Goal: Find specific page/section: Find specific page/section

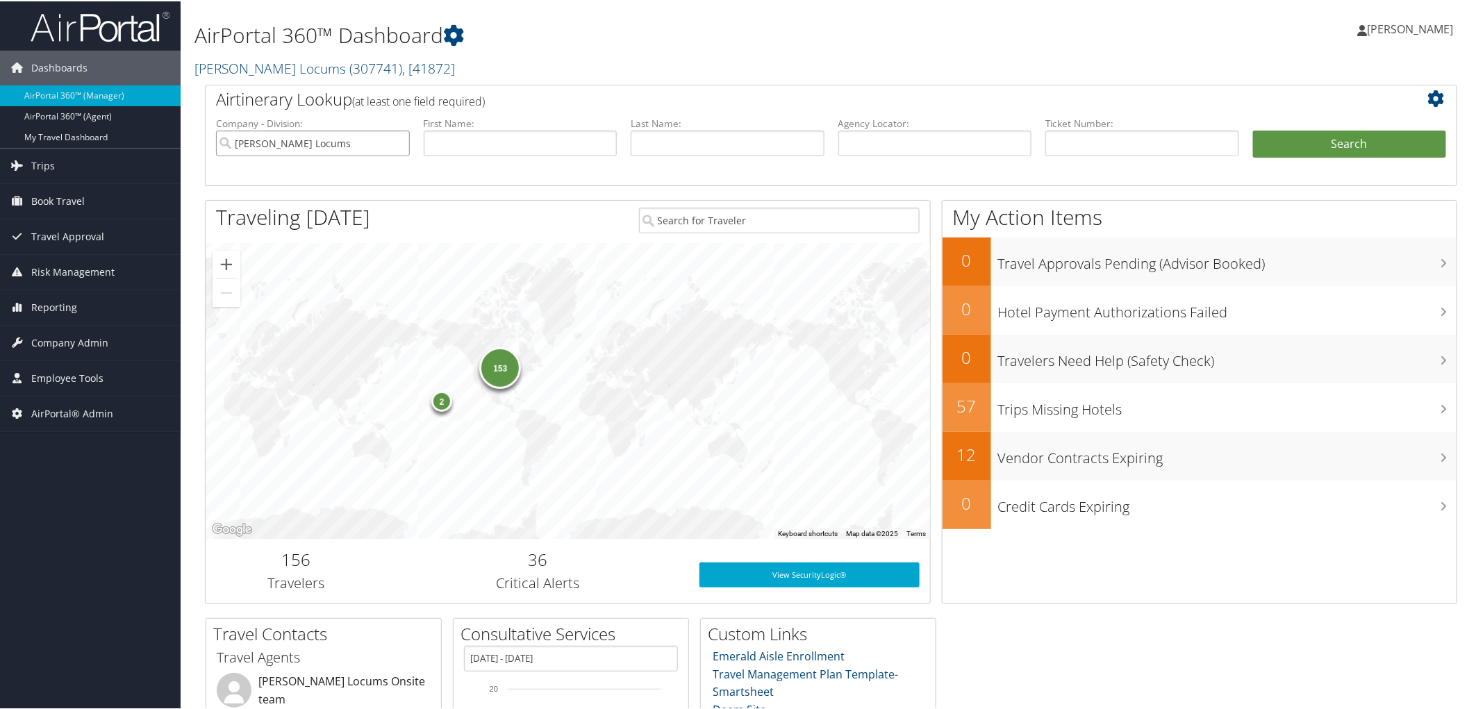
click at [394, 148] on input "Hayes Locums" at bounding box center [313, 142] width 194 height 26
click at [1119, 140] on input "text" at bounding box center [1143, 142] width 194 height 26
paste input "0167216732053"
type input "0167216732053"
click at [1309, 160] on li "Search" at bounding box center [1350, 157] width 208 height 56
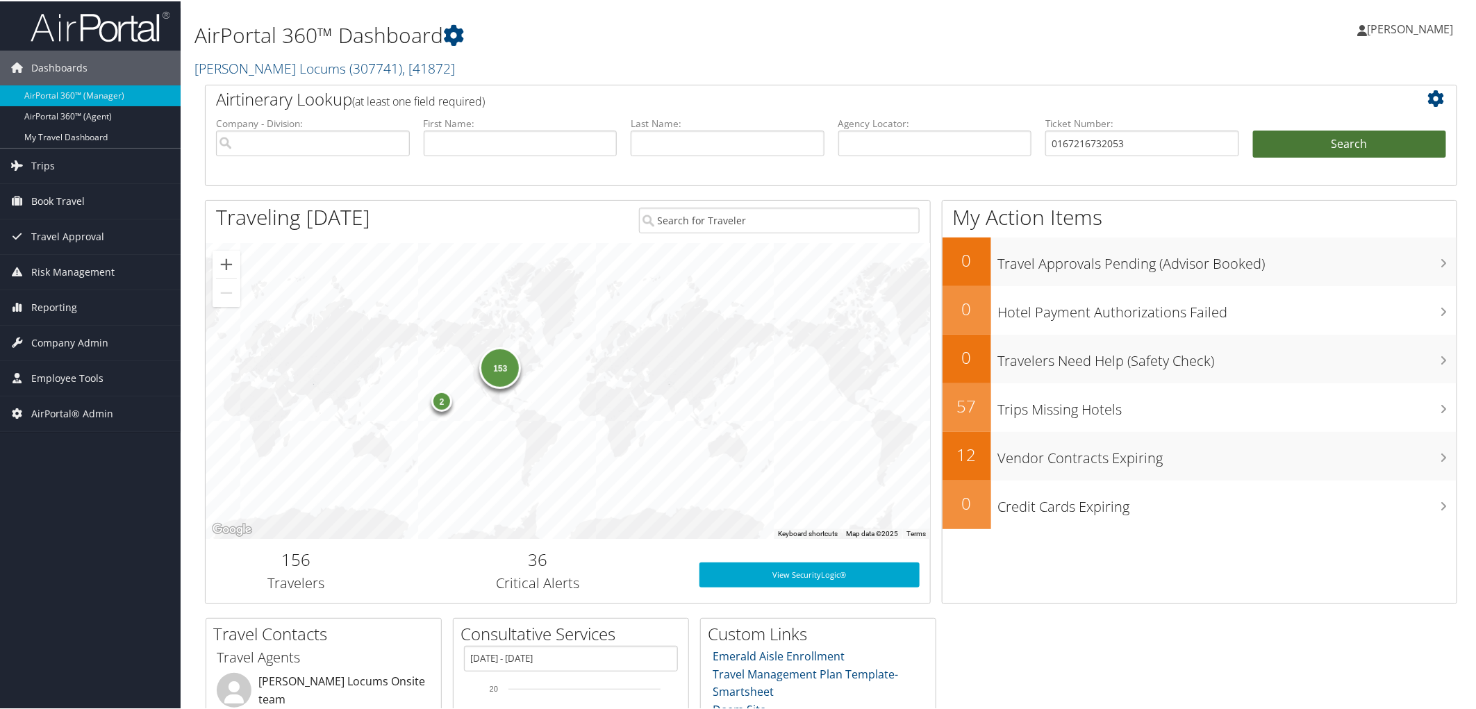
click at [1310, 154] on button "Search" at bounding box center [1350, 143] width 194 height 28
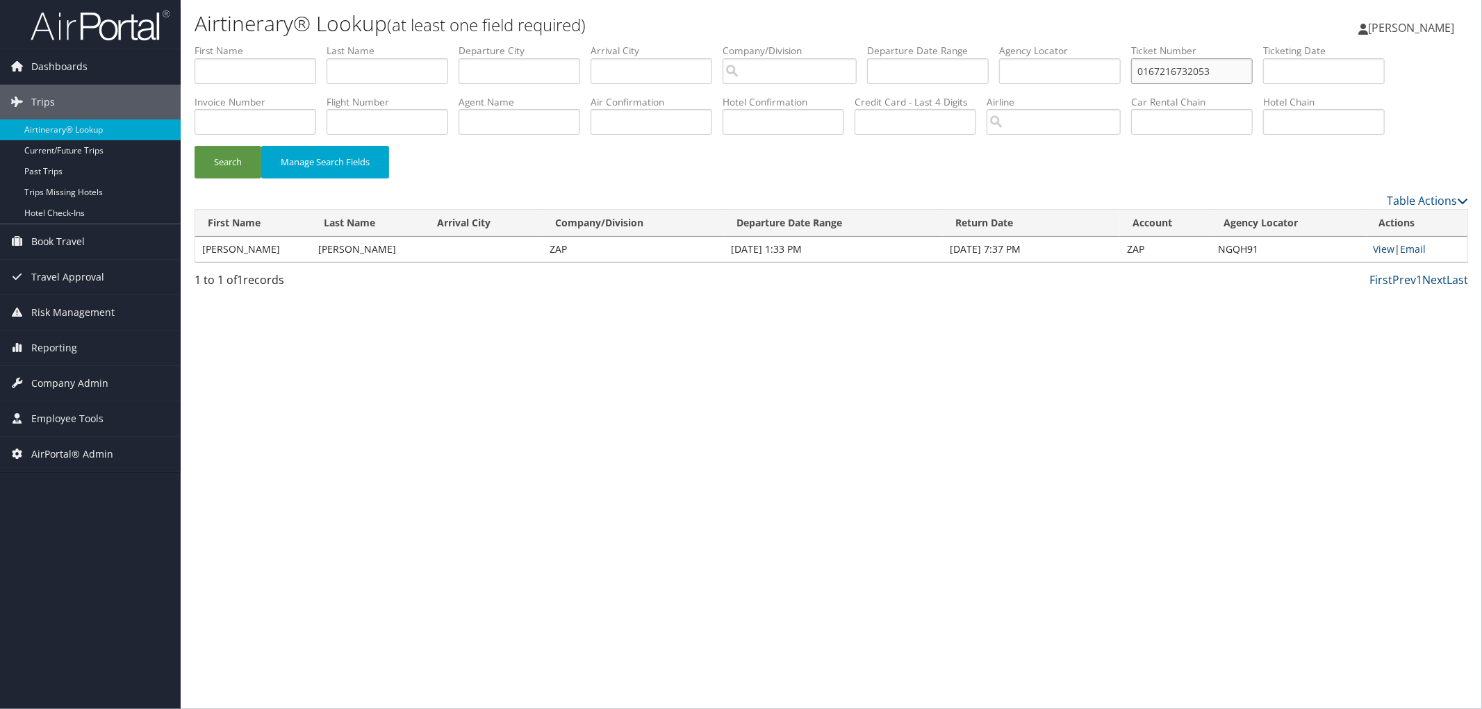
drag, startPoint x: 1246, startPoint y: 69, endPoint x: 1147, endPoint y: 72, distance: 98.7
click at [1147, 44] on ul "First Name Last Name Departure City Arrival City Company/Division Airport/City …" at bounding box center [831, 44] width 1273 height 0
paste input "01"
click at [195, 146] on button "Search" at bounding box center [228, 162] width 67 height 33
drag, startPoint x: 1283, startPoint y: 73, endPoint x: 1046, endPoint y: 73, distance: 236.2
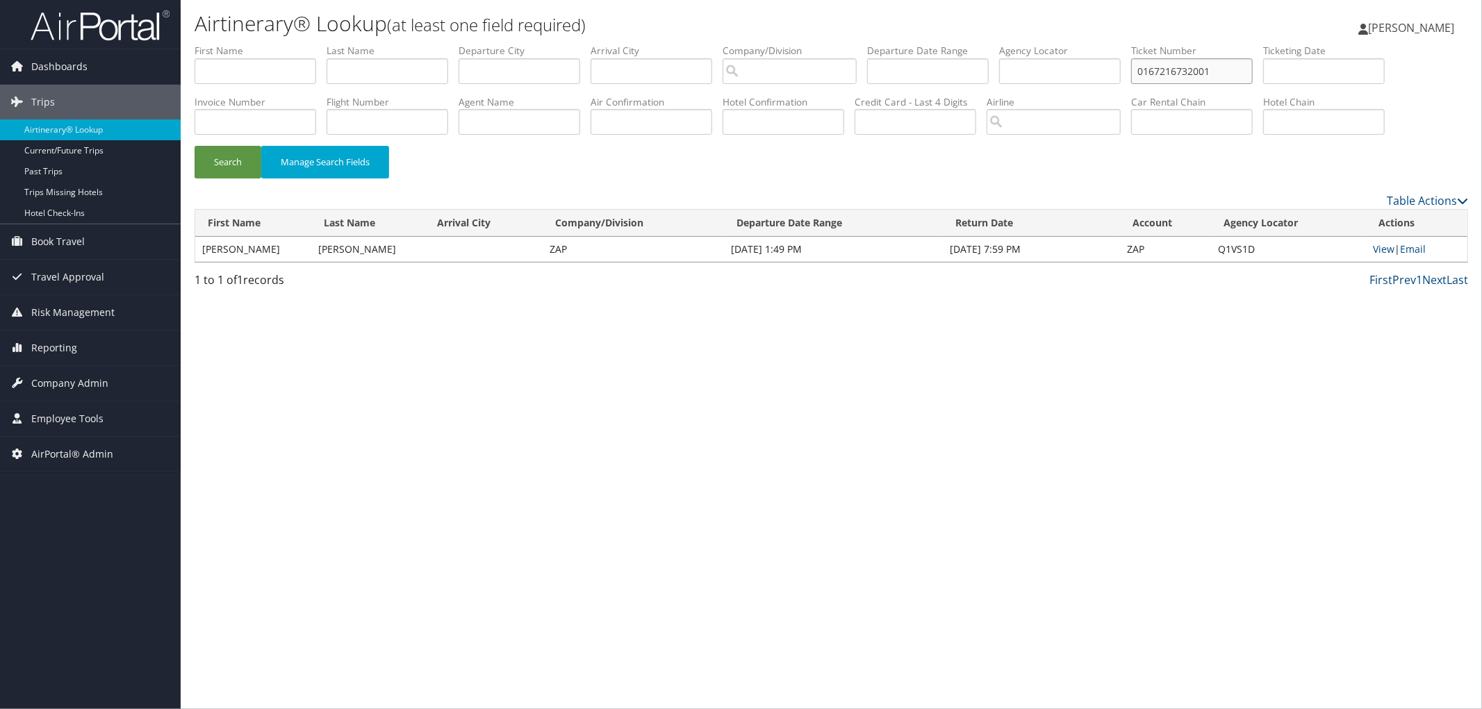
click at [1046, 44] on ul "First Name Last Name Departure City Arrival City Company/Division Airport/City …" at bounding box center [831, 44] width 1273 height 0
paste input "1992"
click at [261, 165] on button "Manage Search Fields" at bounding box center [325, 162] width 128 height 33
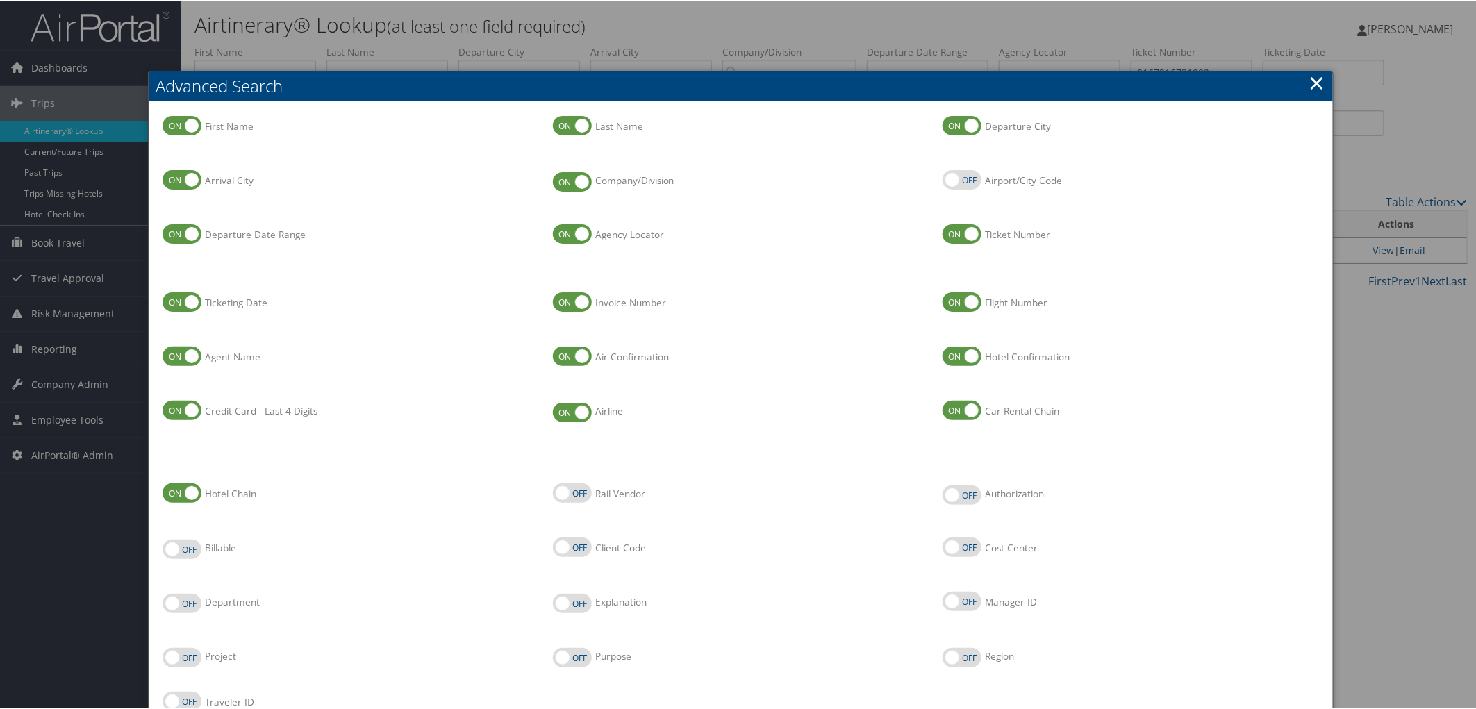
click at [1310, 78] on link "×" at bounding box center [1318, 81] width 16 height 28
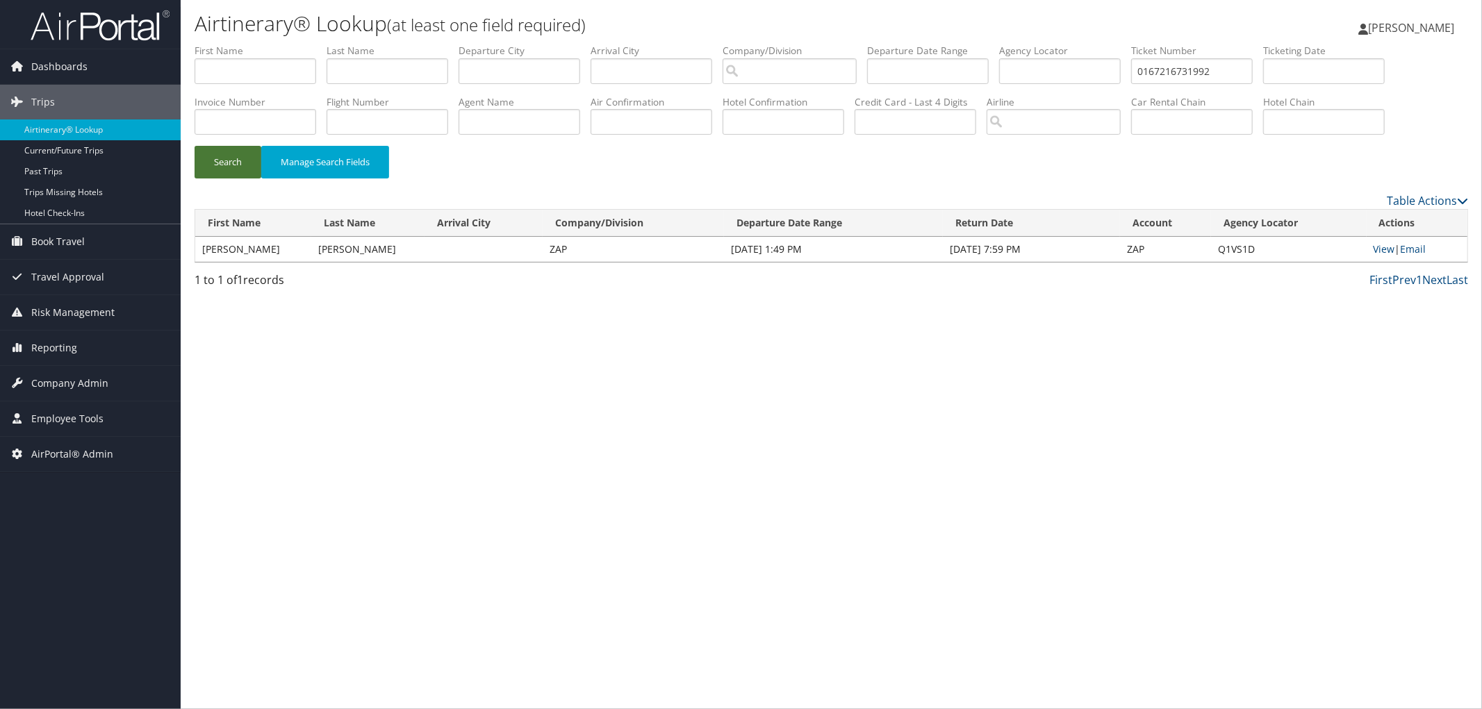
click at [224, 174] on button "Search" at bounding box center [228, 162] width 67 height 33
drag, startPoint x: 1279, startPoint y: 66, endPoint x: 1103, endPoint y: 74, distance: 175.9
click at [1103, 44] on ul "First Name Last Name Departure City Arrival City Company/Division Airport/City …" at bounding box center [831, 44] width 1273 height 0
paste input "3"
click at [211, 167] on button "Search" at bounding box center [228, 162] width 67 height 33
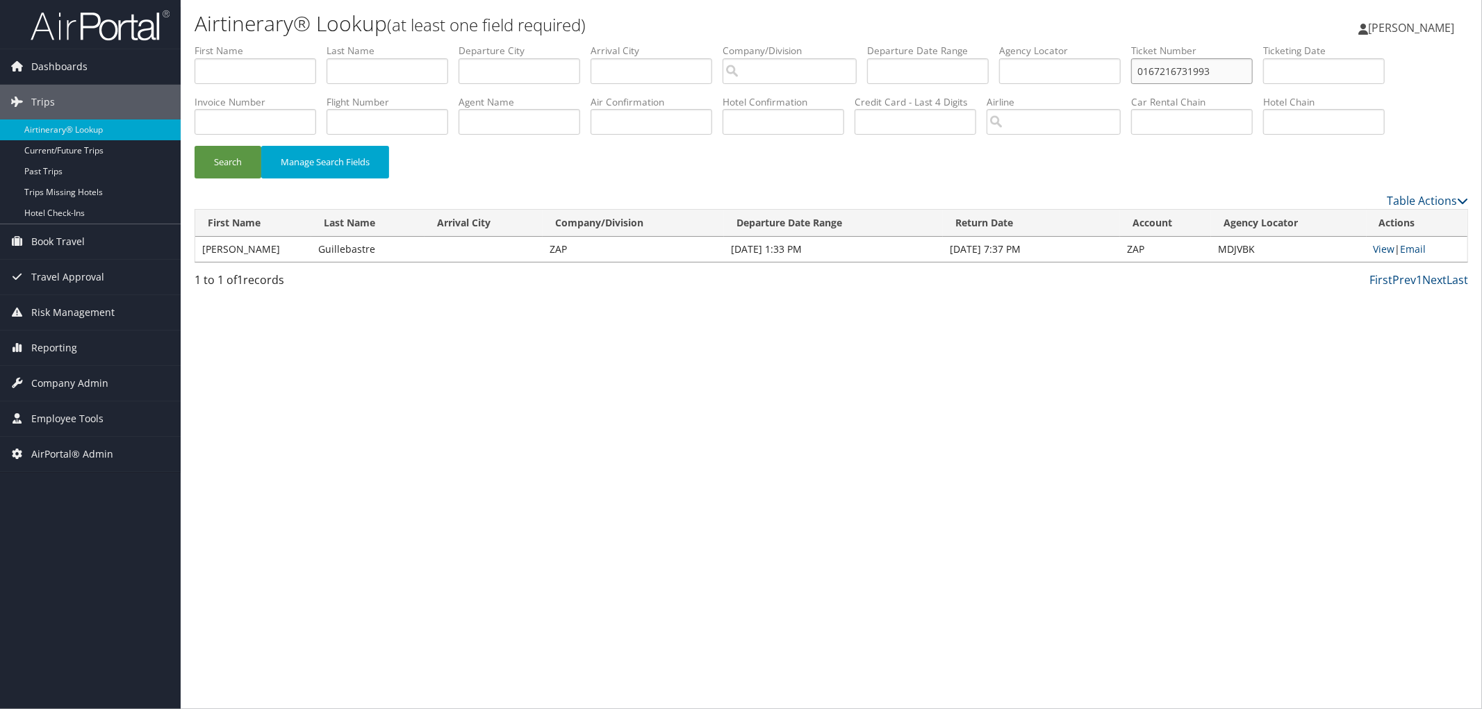
drag, startPoint x: 1261, startPoint y: 69, endPoint x: 1116, endPoint y: 69, distance: 144.5
click at [1116, 44] on ul "First Name Last Name Departure City Arrival City Company/Division Airport/City …" at bounding box center [831, 44] width 1273 height 0
paste input "4"
click at [216, 158] on button "Search" at bounding box center [228, 162] width 67 height 33
click at [1244, 73] on input "0167216731994" at bounding box center [1192, 71] width 122 height 26
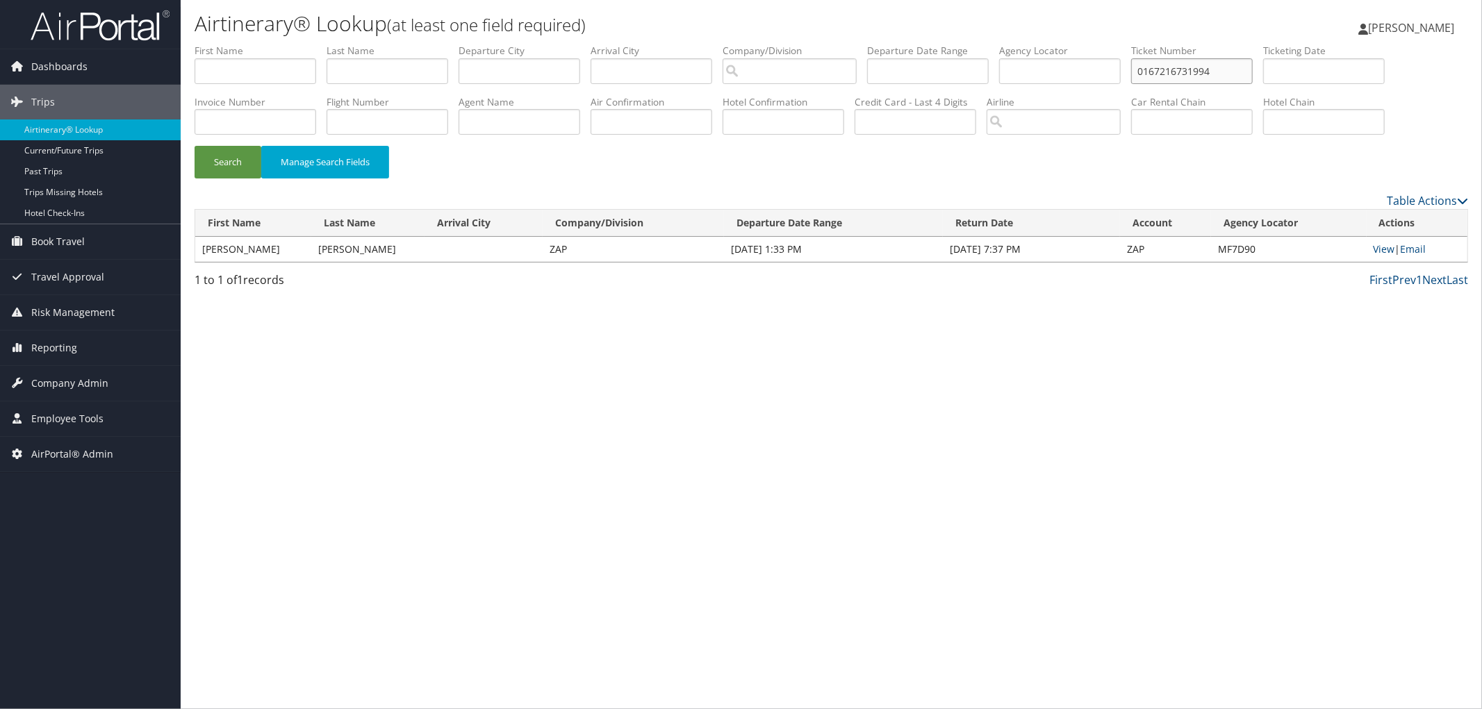
click at [1244, 73] on input "0167216731994" at bounding box center [1192, 71] width 122 height 26
paste input "0673101631"
click at [233, 162] on button "Search" at bounding box center [228, 162] width 67 height 33
click at [1221, 71] on input "0067310163194" at bounding box center [1192, 71] width 122 height 26
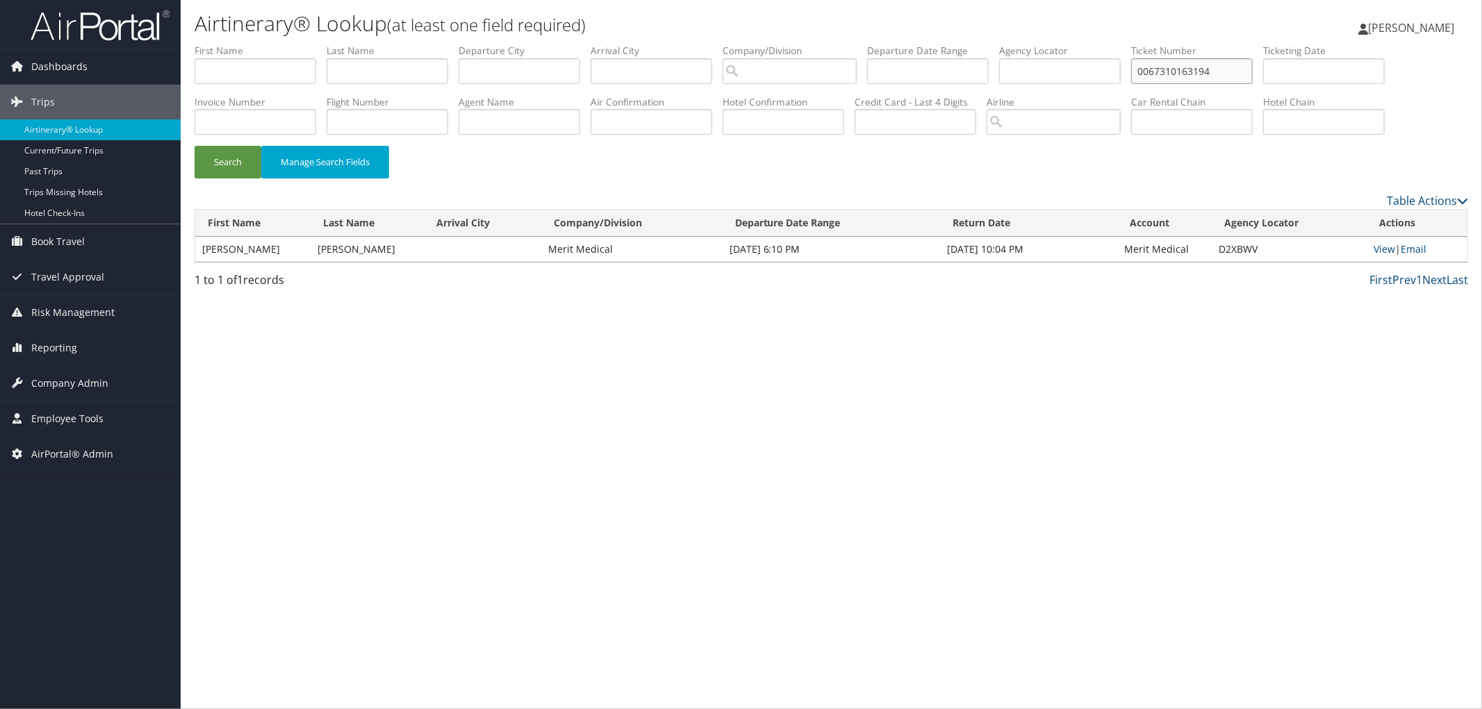
paste input "09778218"
click at [235, 165] on button "Search" at bounding box center [228, 162] width 67 height 33
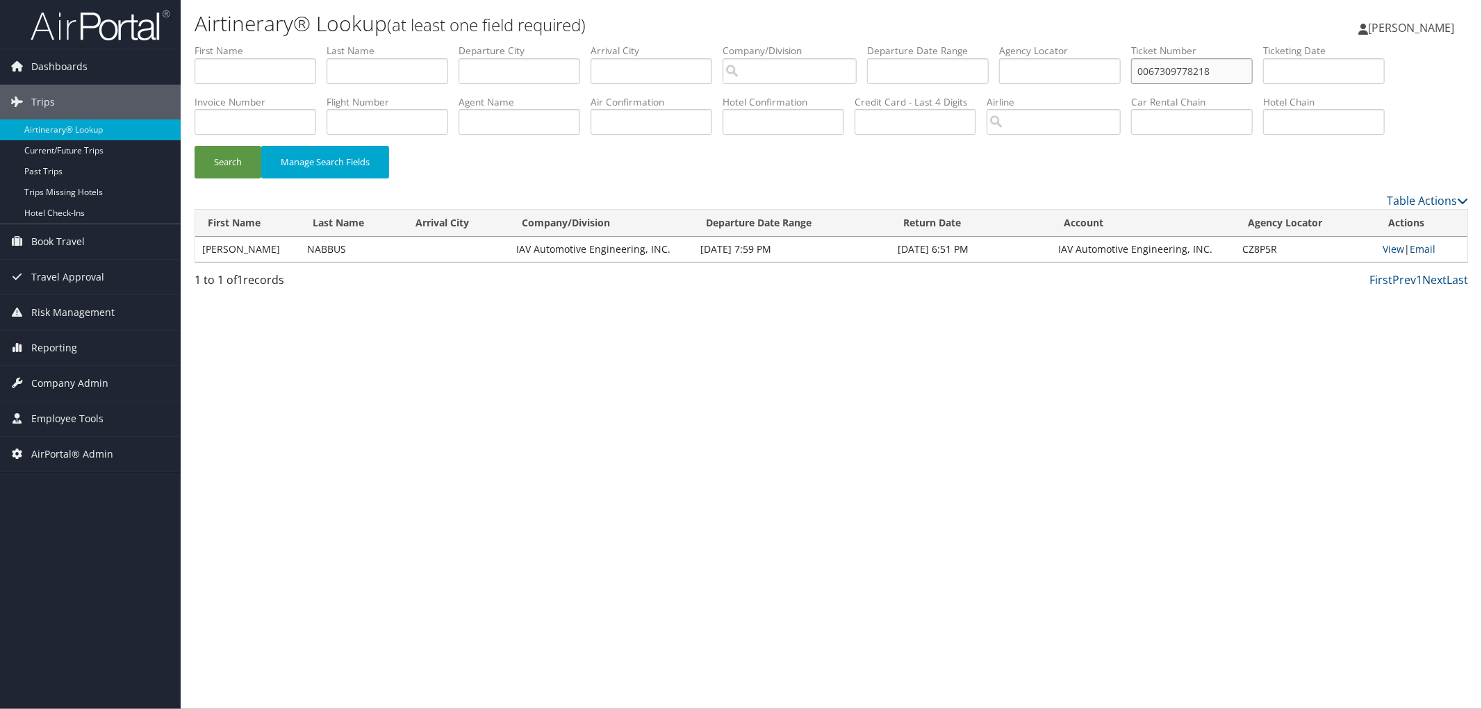
click at [1228, 73] on input "0067309778218" at bounding box center [1192, 71] width 122 height 26
paste input "923889"
type input "0067309923889"
click at [238, 165] on button "Search" at bounding box center [228, 162] width 67 height 33
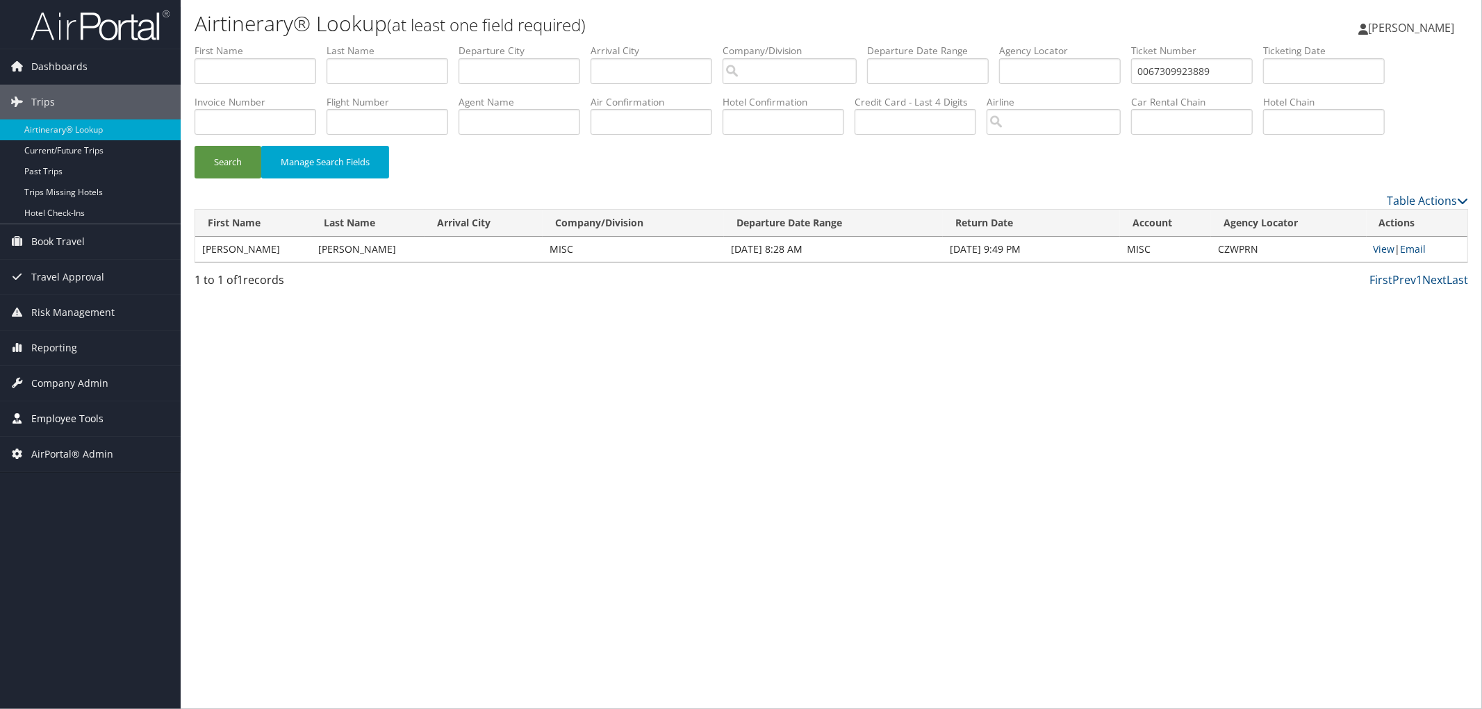
click at [54, 418] on span "Employee Tools" at bounding box center [67, 419] width 72 height 35
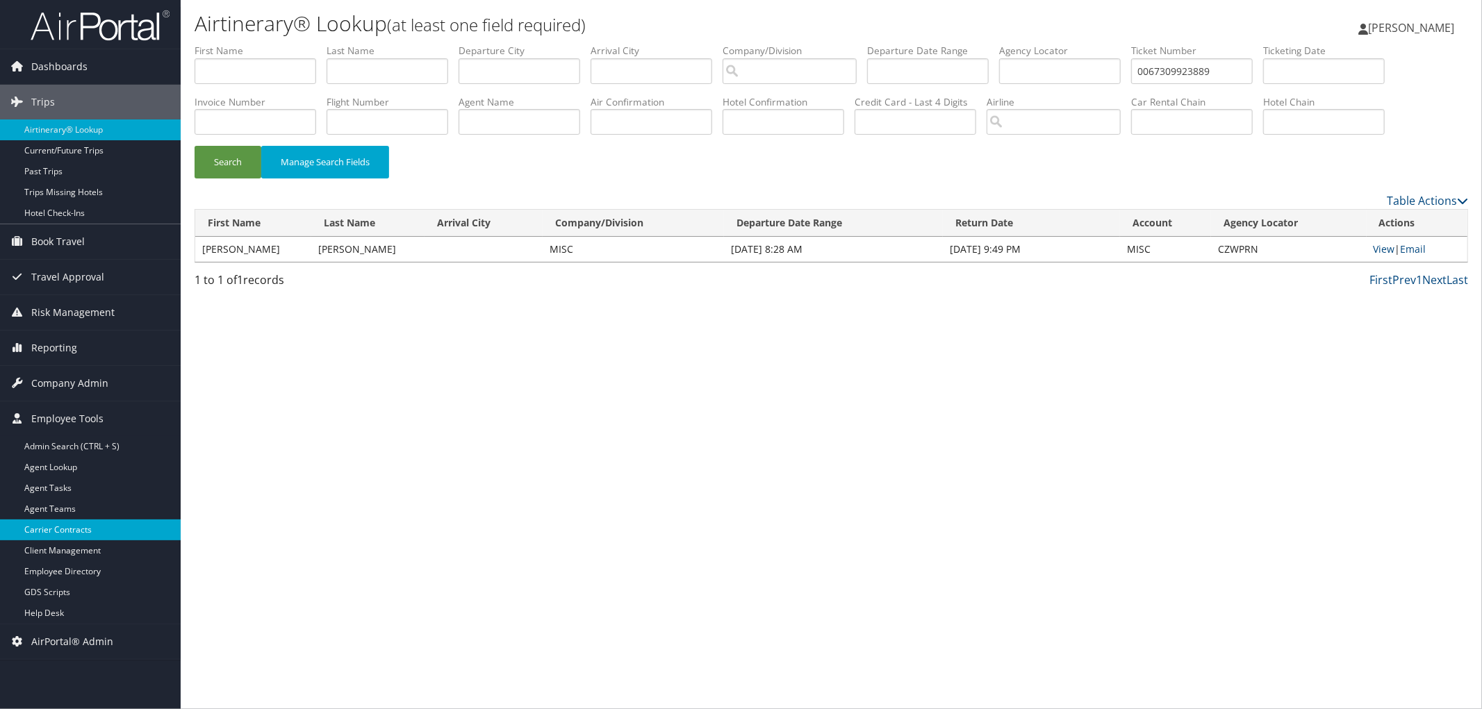
click at [63, 525] on link "Carrier Contracts" at bounding box center [90, 530] width 181 height 21
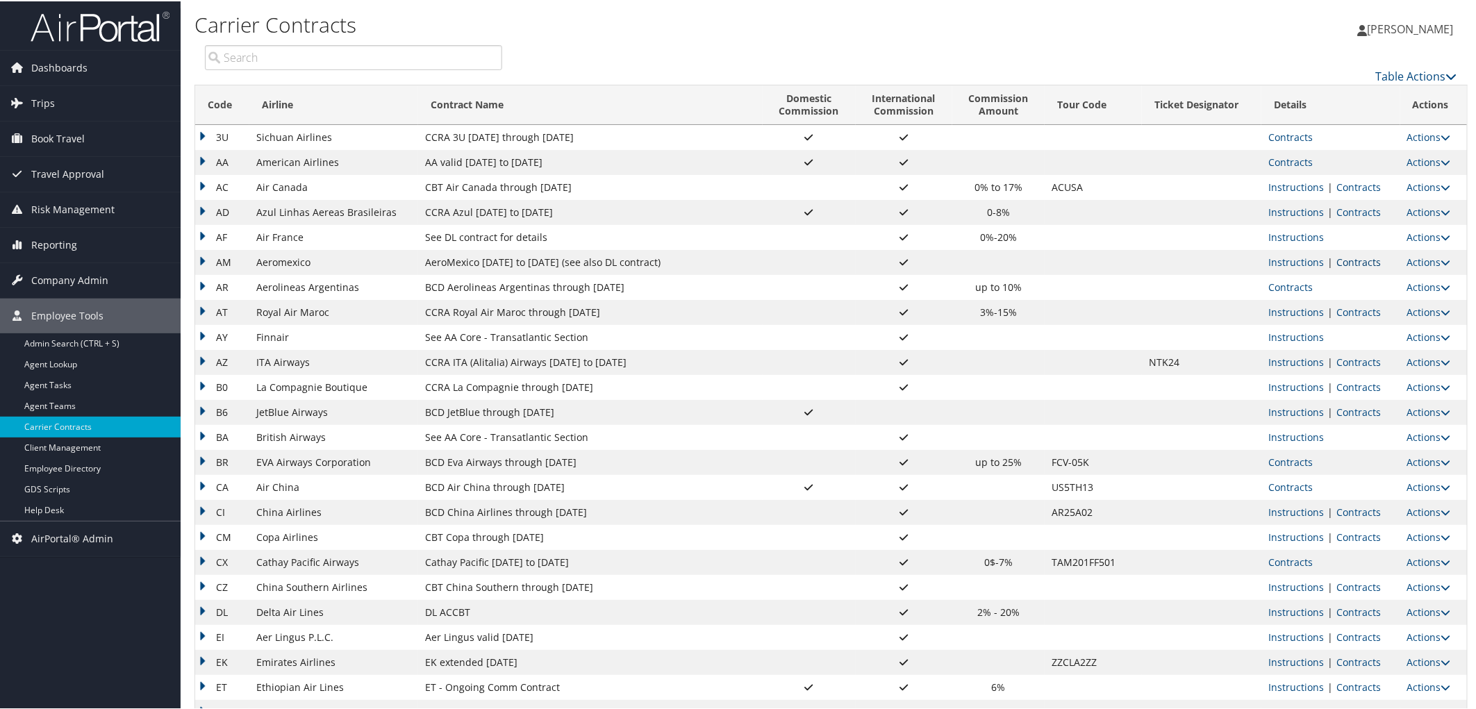
click at [1355, 263] on link "Contracts" at bounding box center [1359, 260] width 44 height 13
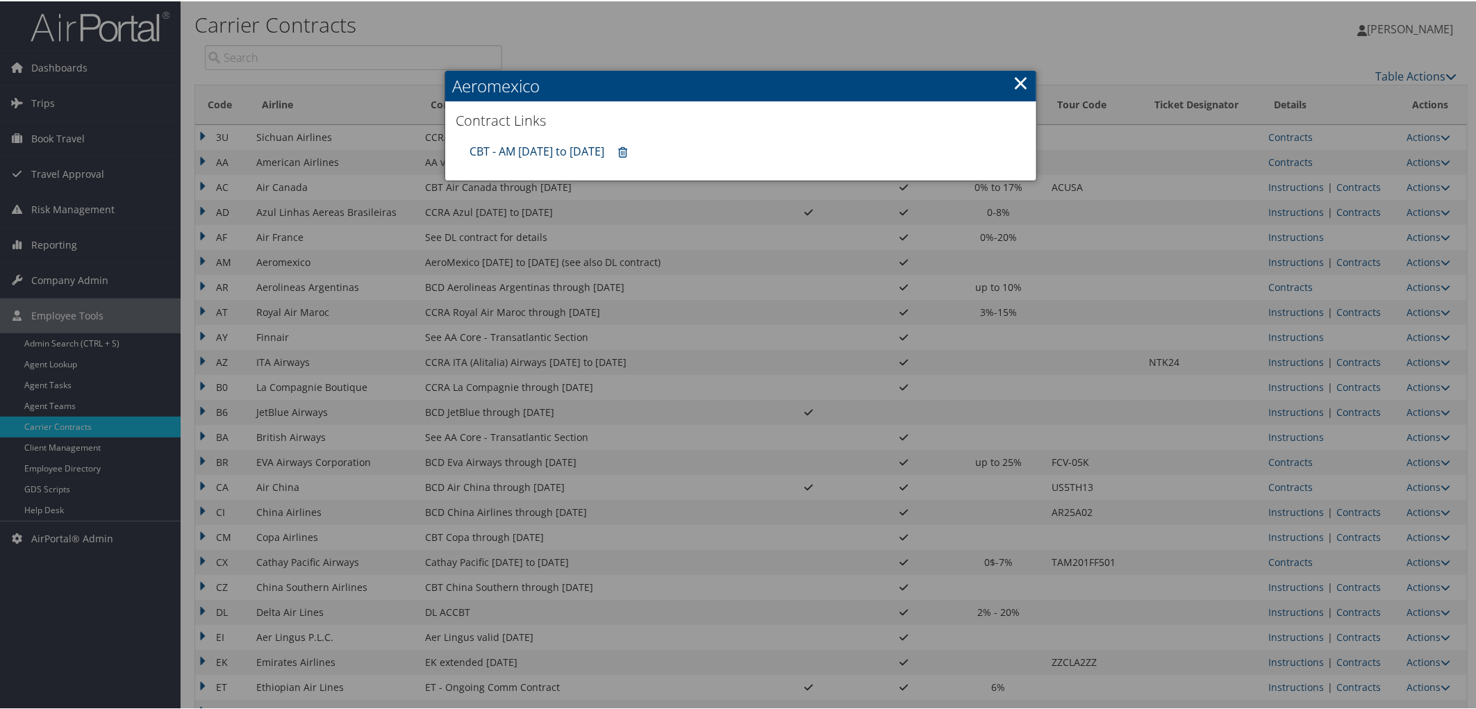
click at [486, 149] on link "CBT - AM 4.1.25 to 3.31.26" at bounding box center [537, 149] width 135 height 15
